Goal: Complete application form

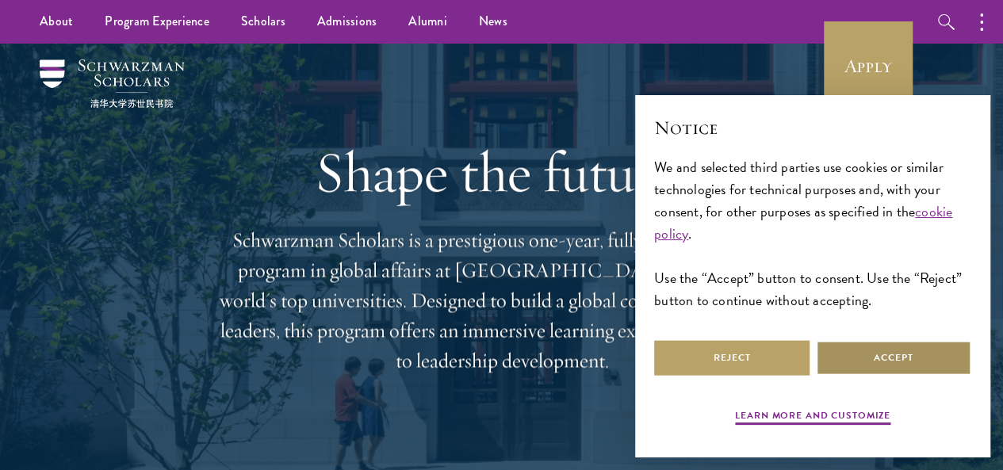
click at [861, 340] on button "Accept" at bounding box center [893, 358] width 155 height 36
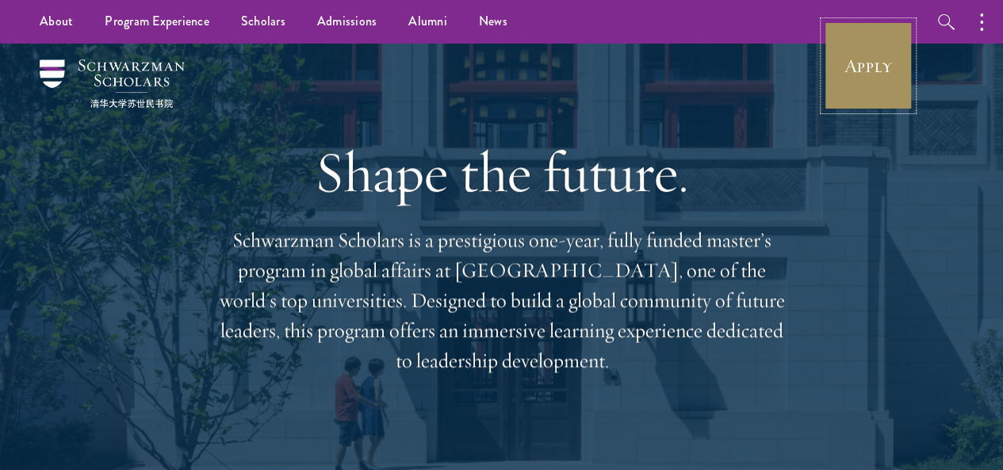
click at [865, 80] on link "Apply" at bounding box center [867, 65] width 89 height 89
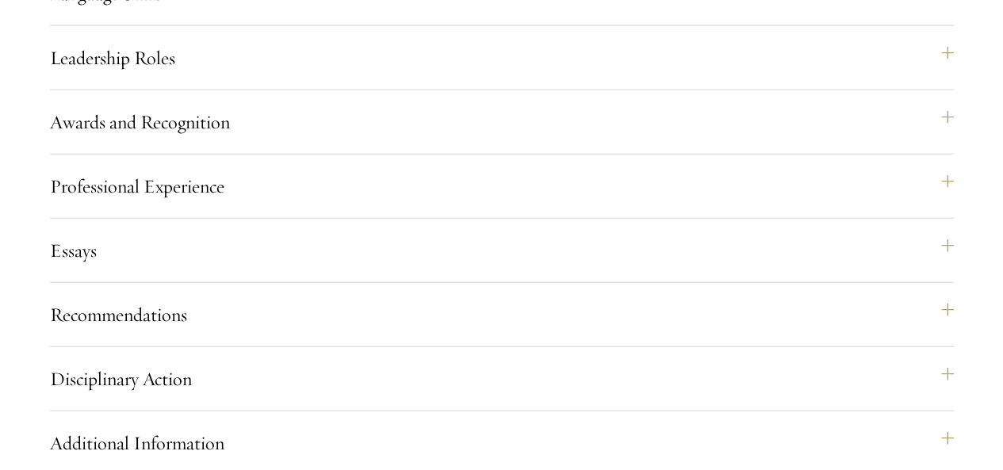
drag, startPoint x: 582, startPoint y: 165, endPoint x: 780, endPoint y: 300, distance: 240.1
copy div "Do you hold Chinese citizenship (Chinese mainland, Hong Kong, Macau, Taiwan)? Y…"
